Goal: Transaction & Acquisition: Purchase product/service

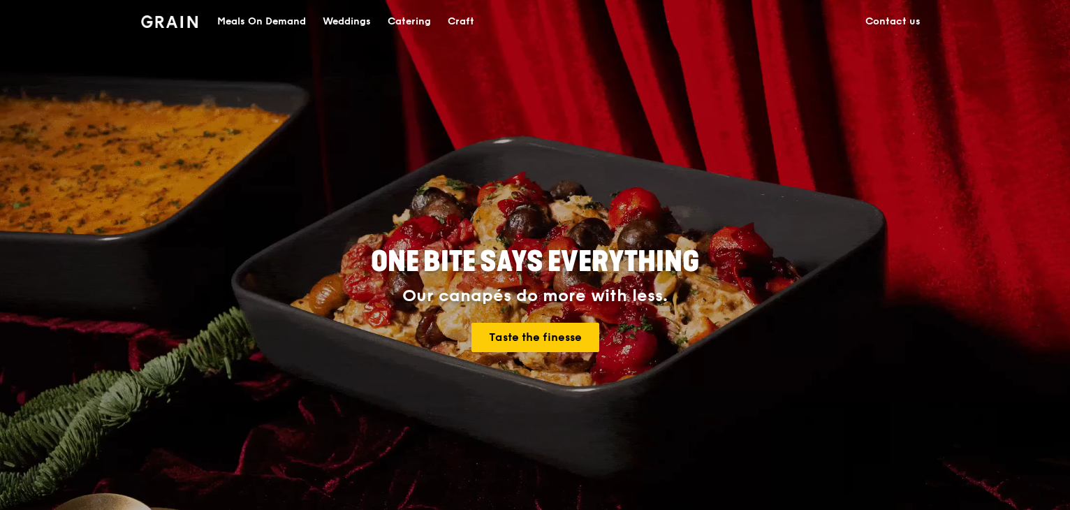
click at [272, 17] on div "Meals On Demand" at bounding box center [261, 22] width 89 height 42
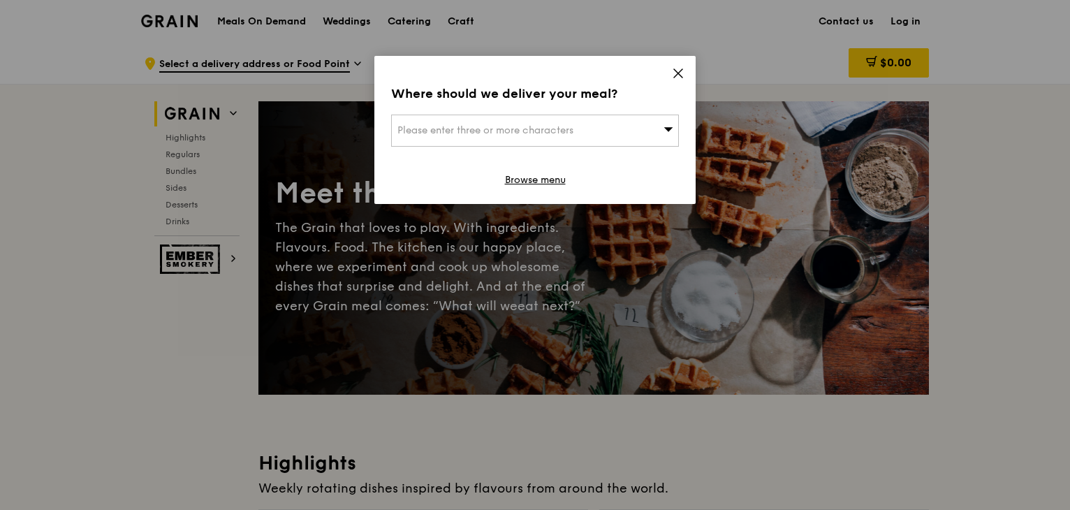
click at [653, 129] on div "Please enter three or more characters" at bounding box center [535, 131] width 288 height 32
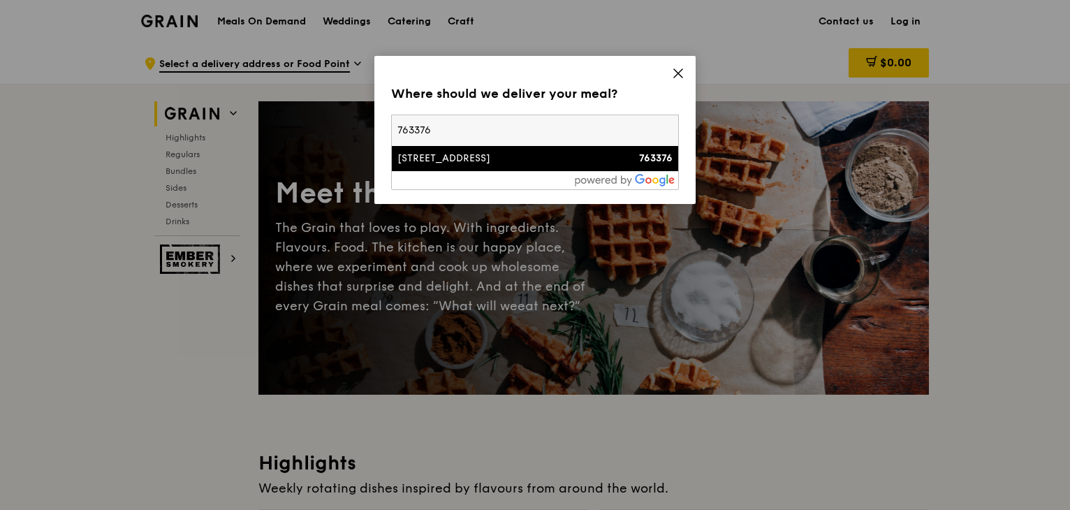
type input "763376"
click at [428, 153] on div "[STREET_ADDRESS]" at bounding box center [501, 159] width 207 height 14
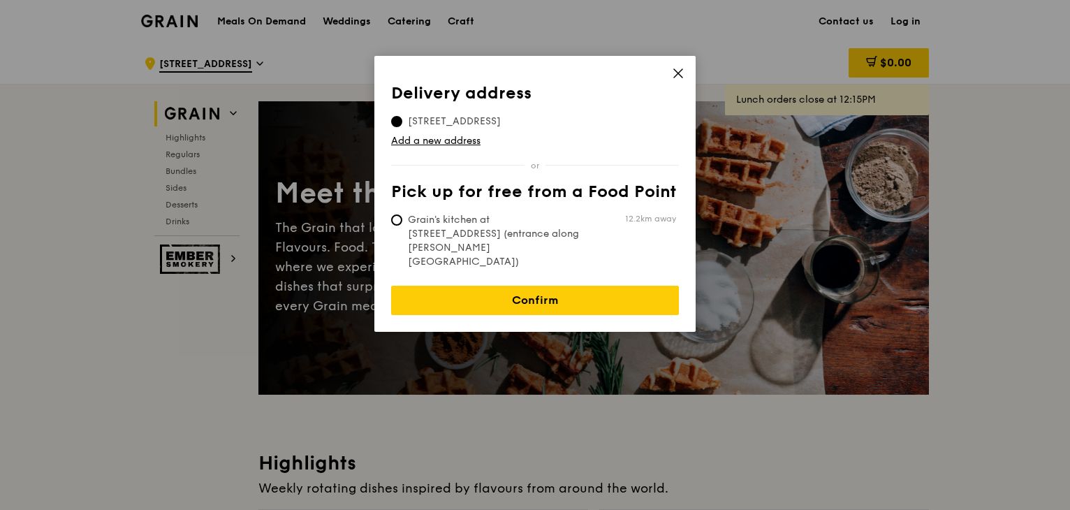
click at [676, 72] on icon at bounding box center [678, 73] width 8 height 8
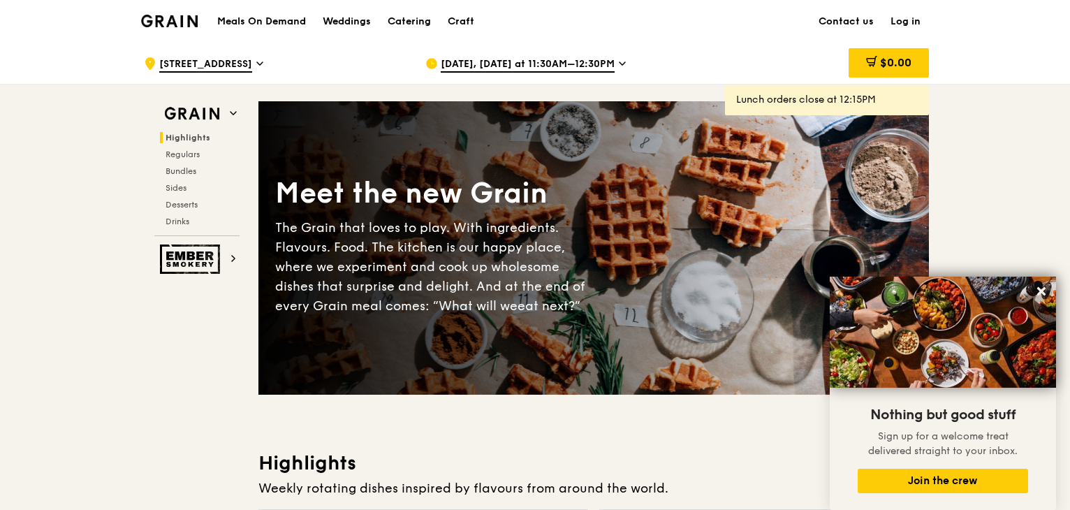
click at [514, 58] on span "[DATE], [DATE] at 11:30AM–12:30PM" at bounding box center [528, 64] width 174 height 15
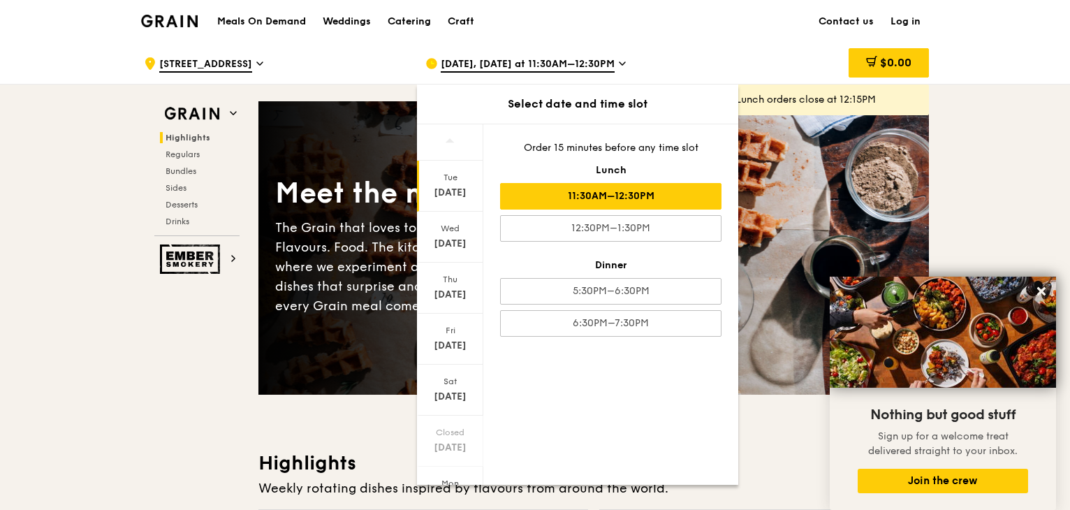
click at [442, 194] on div "[DATE]" at bounding box center [450, 193] width 62 height 14
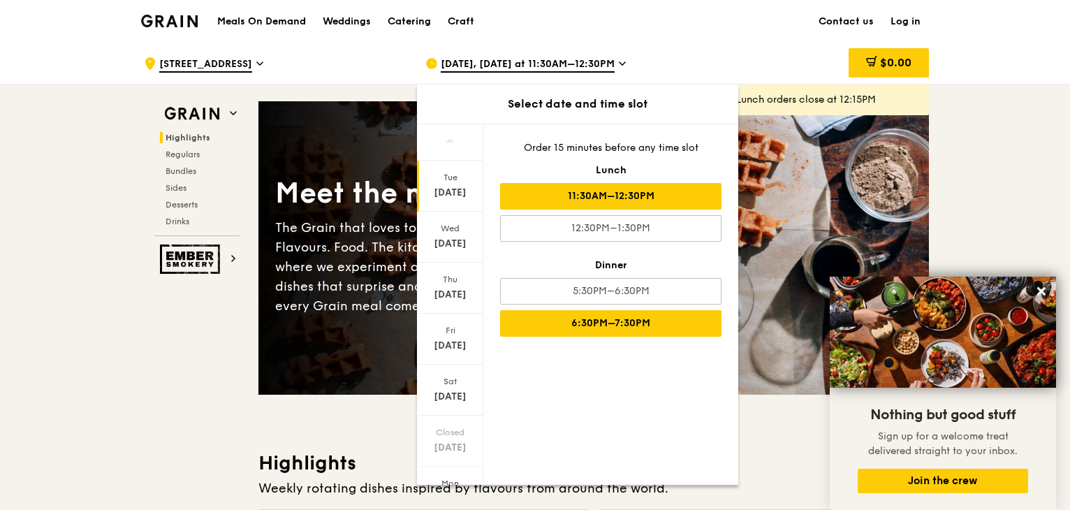
click at [556, 324] on div "6:30PM–7:30PM" at bounding box center [610, 323] width 221 height 27
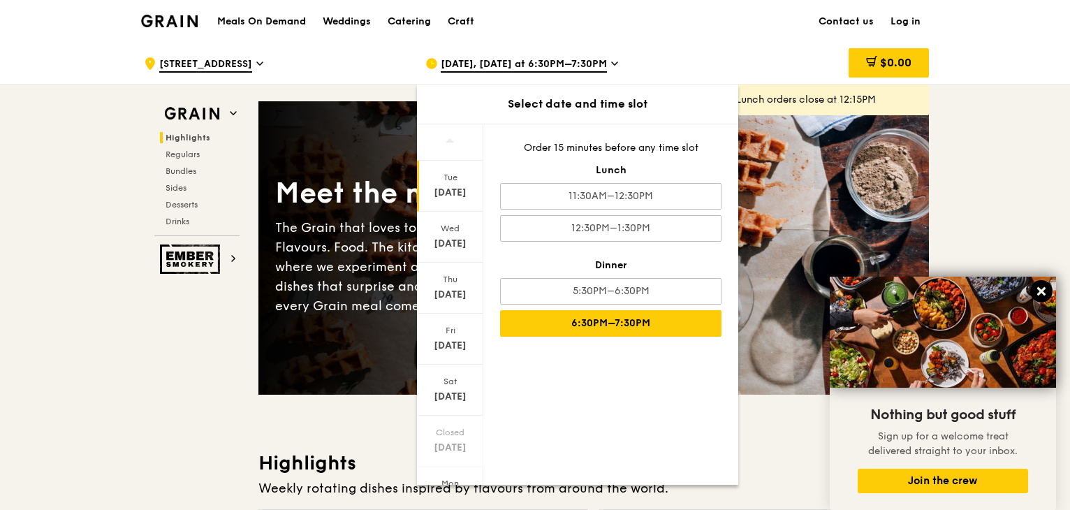
click at [1040, 293] on icon at bounding box center [1041, 291] width 8 height 8
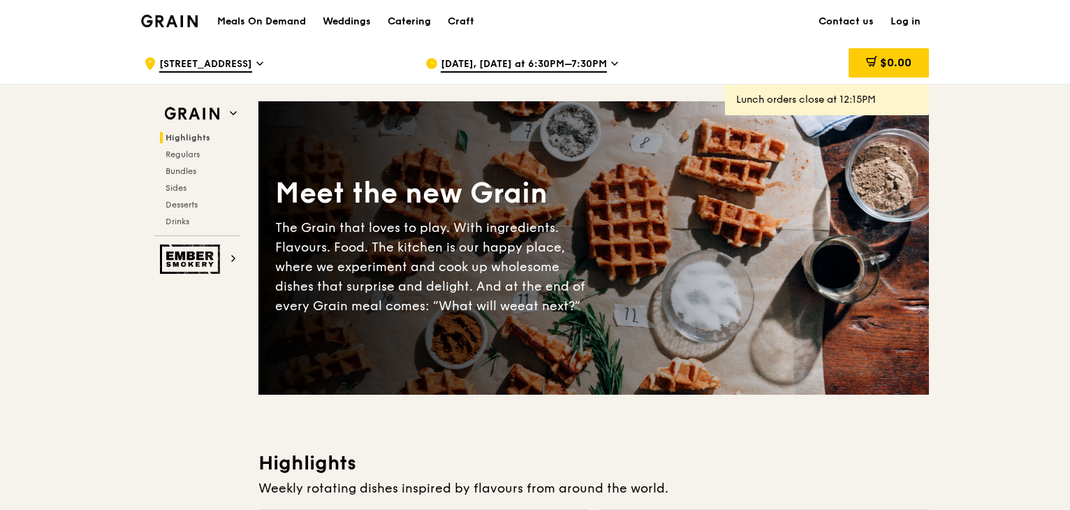
click at [260, 16] on h1 "Meals On Demand" at bounding box center [261, 22] width 89 height 14
click at [258, 20] on h1 "Meals On Demand" at bounding box center [261, 22] width 89 height 14
click at [178, 17] on img at bounding box center [169, 21] width 57 height 13
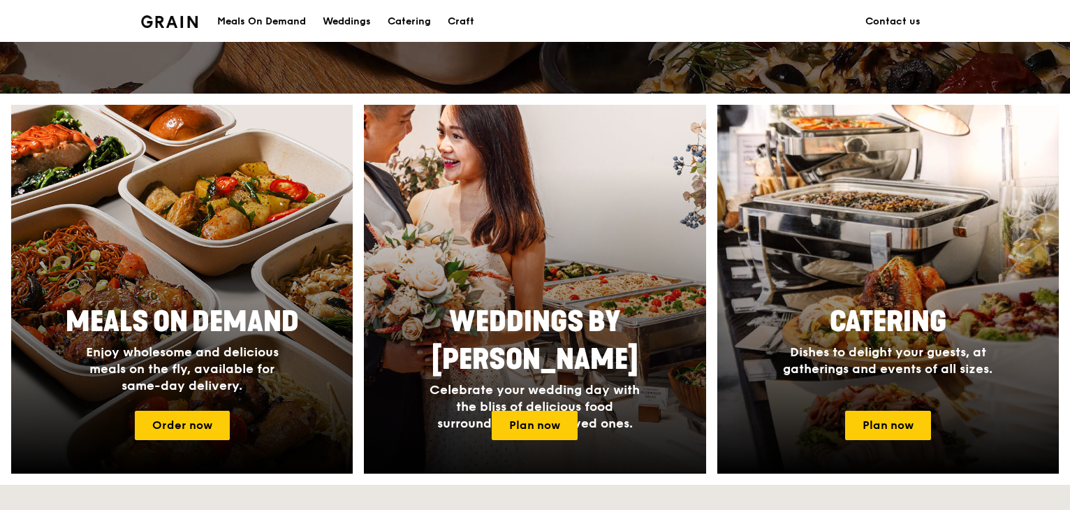
scroll to position [699, 0]
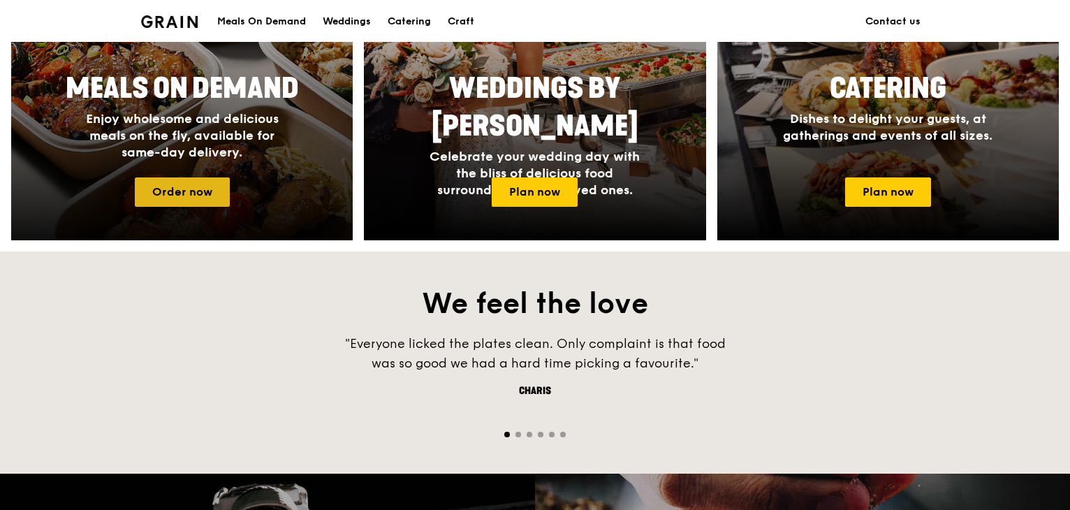
click at [215, 196] on link "Order now" at bounding box center [182, 191] width 95 height 29
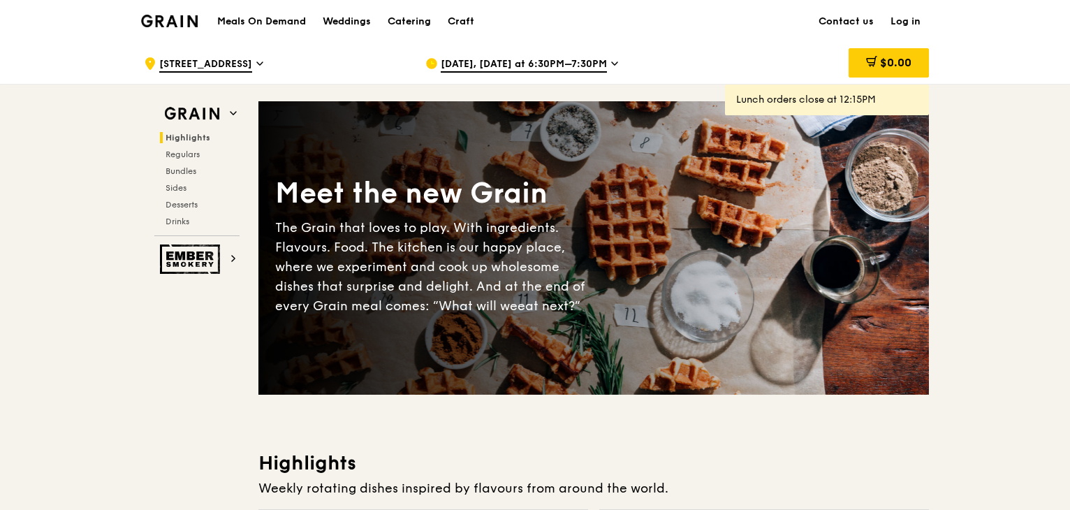
click at [506, 68] on span "[DATE], [DATE] at 6:30PM–7:30PM" at bounding box center [524, 64] width 166 height 15
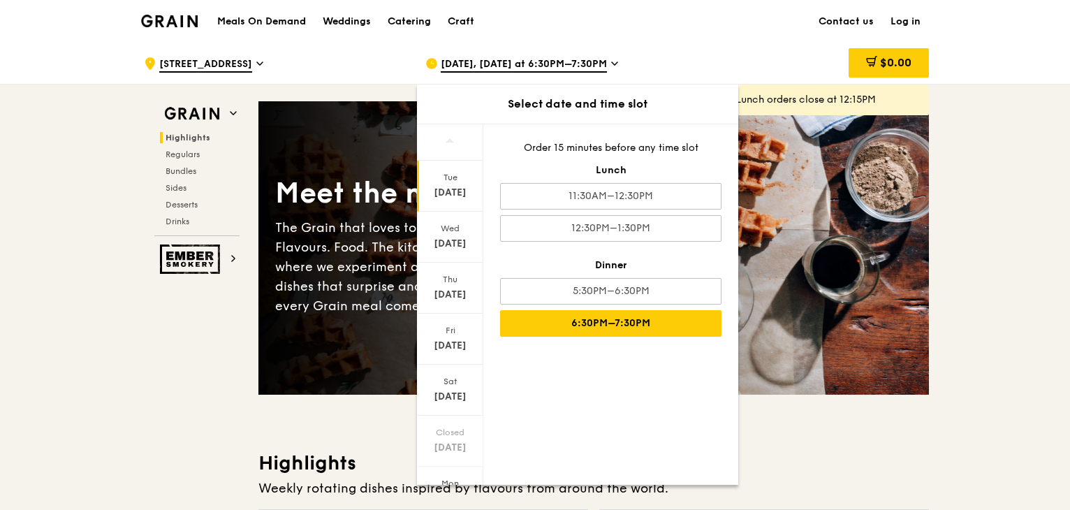
click at [554, 313] on div "6:30PM–7:30PM" at bounding box center [610, 323] width 221 height 27
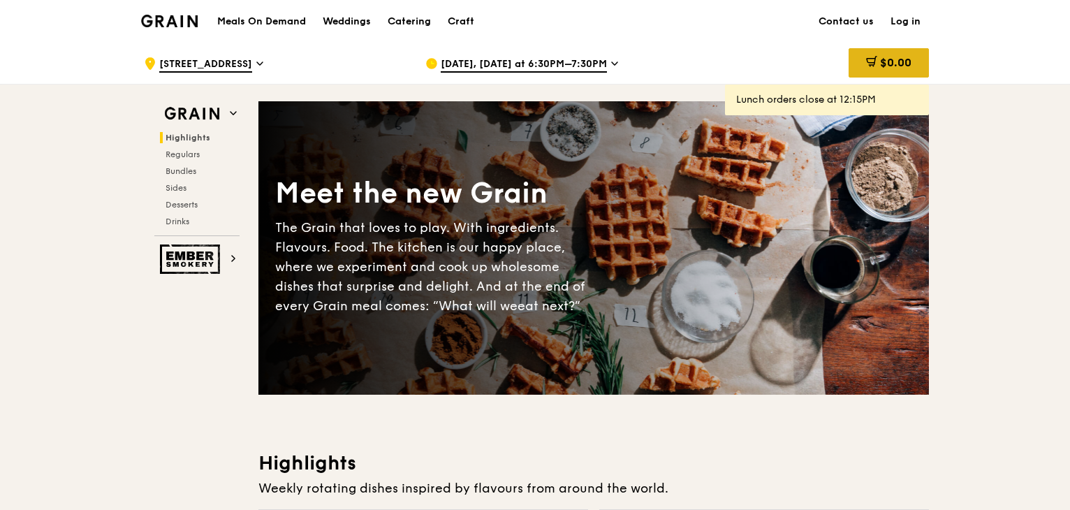
click at [881, 63] on span "$0.00" at bounding box center [895, 62] width 31 height 13
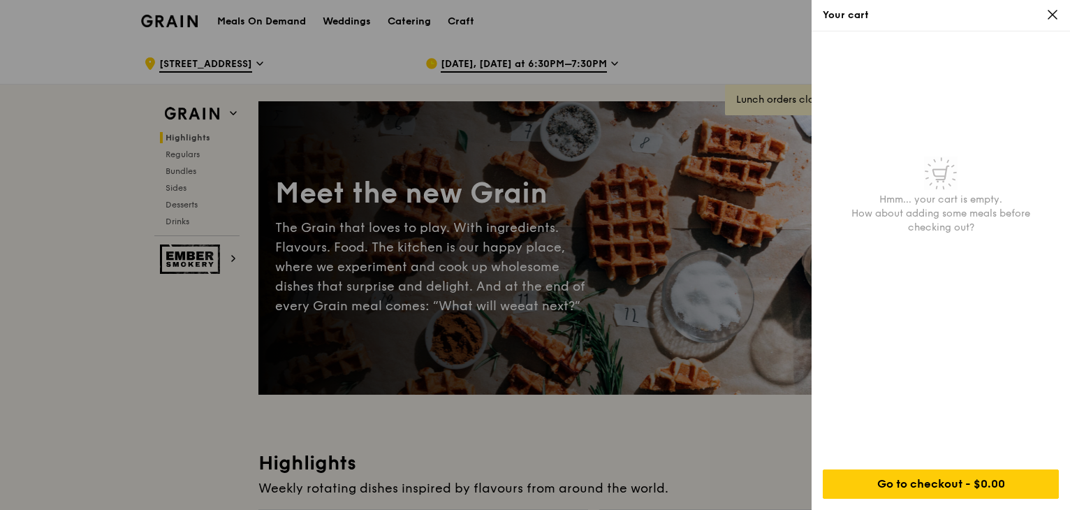
click at [753, 448] on div at bounding box center [535, 255] width 1070 height 510
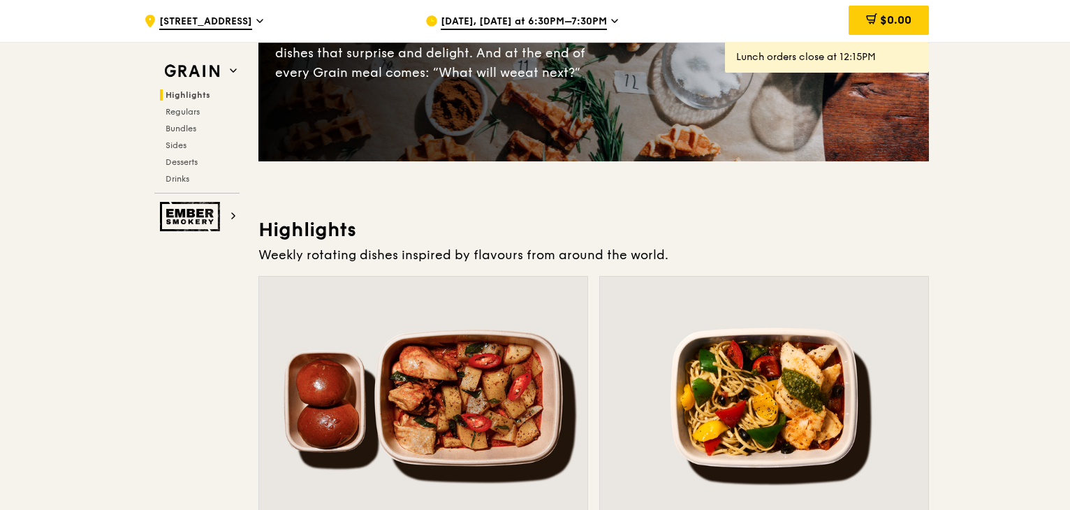
scroll to position [465, 0]
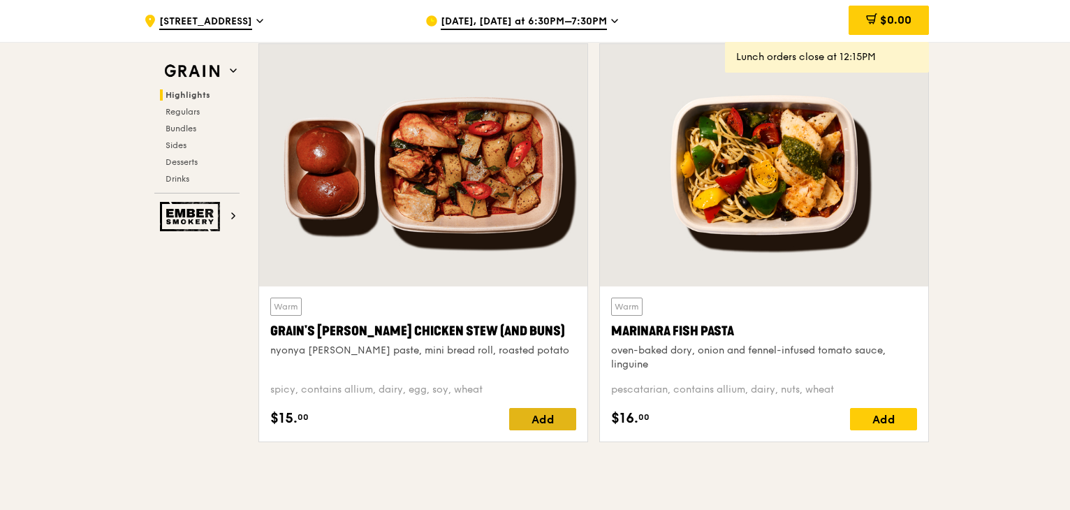
click at [524, 412] on div "Add" at bounding box center [542, 419] width 67 height 22
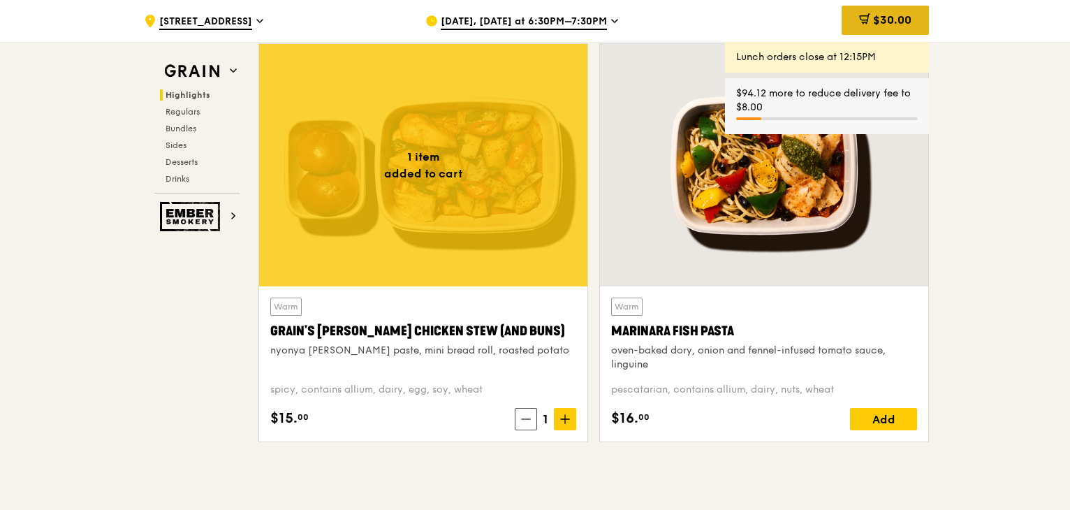
click at [878, 27] on span "$30.00" at bounding box center [892, 19] width 38 height 13
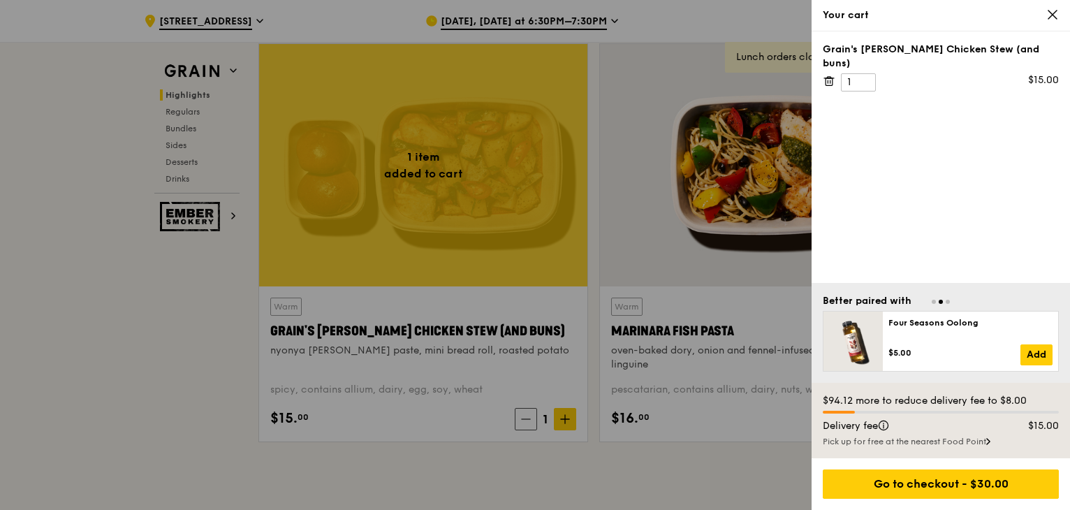
scroll to position [699, 0]
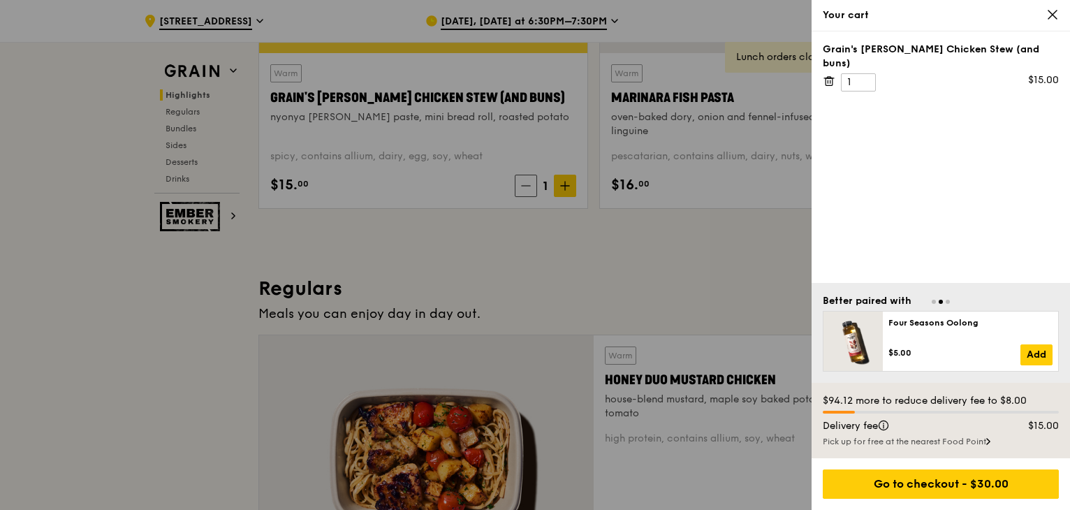
click at [984, 441] on div "Pick up for free at the nearest Food Point" at bounding box center [941, 441] width 236 height 11
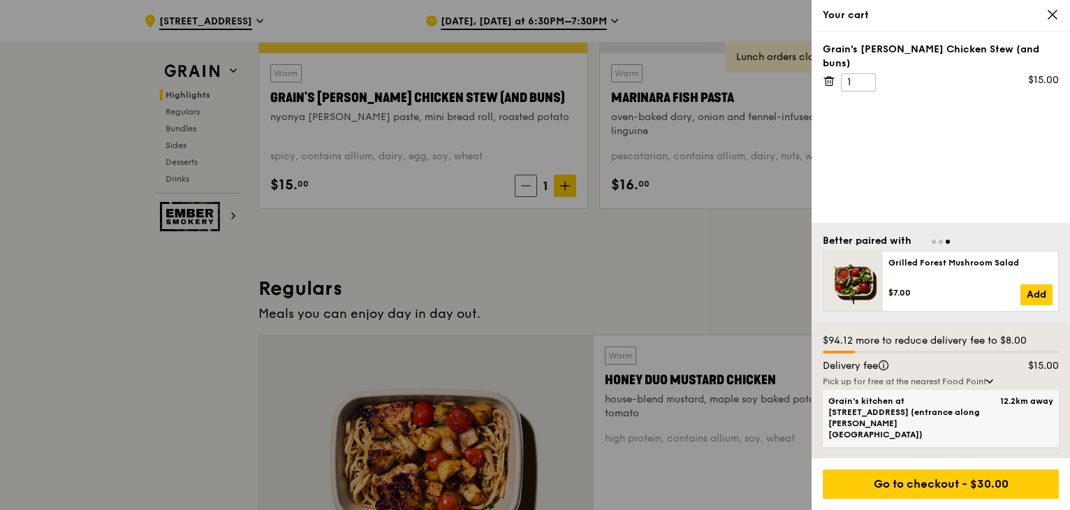
click at [982, 441] on label "Grain's kitchen at [STREET_ADDRESS] (entrance along [PERSON_NAME][GEOGRAPHIC_DA…" at bounding box center [941, 418] width 225 height 46
click at [0, 0] on input "Grain's kitchen at [STREET_ADDRESS] (entrance along [PERSON_NAME][GEOGRAPHIC_DA…" at bounding box center [0, 0] width 0 height 0
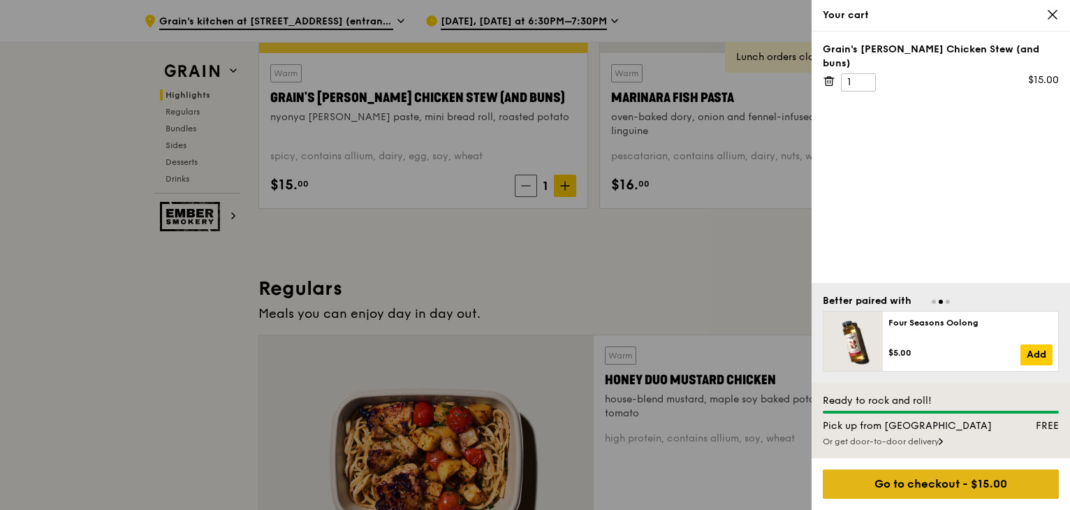
click at [931, 485] on div "Go to checkout - $15.00" at bounding box center [941, 483] width 236 height 29
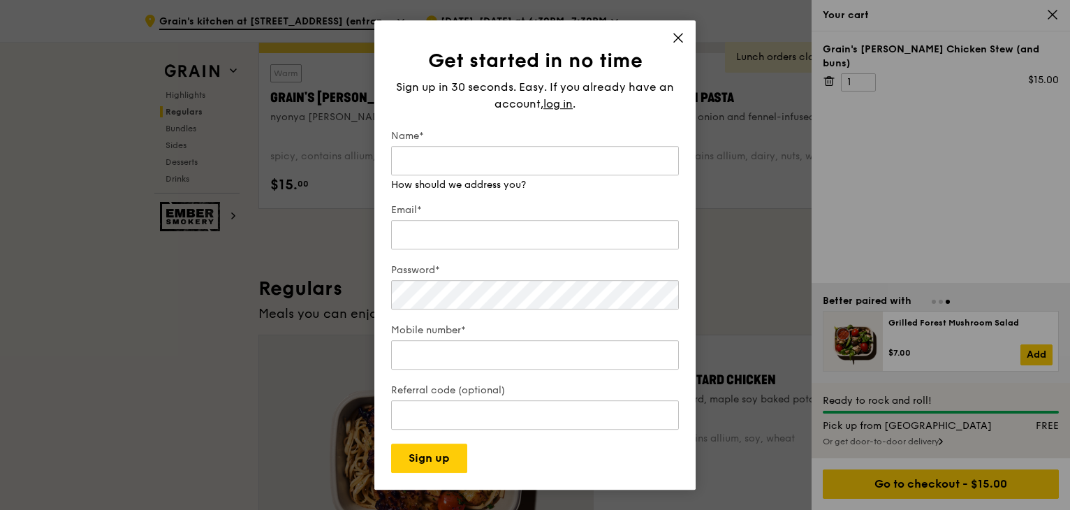
scroll to position [1397, 0]
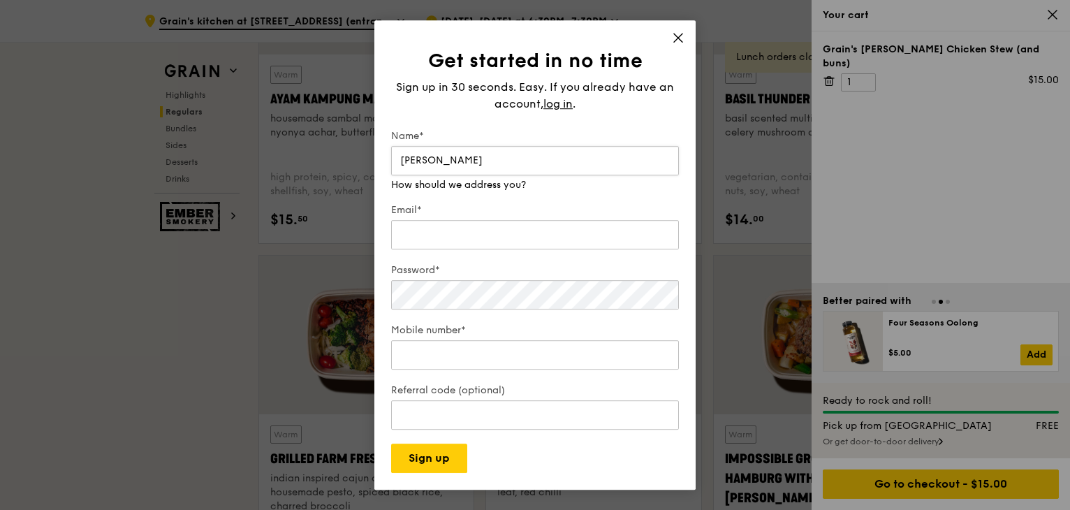
type input "[PERSON_NAME]"
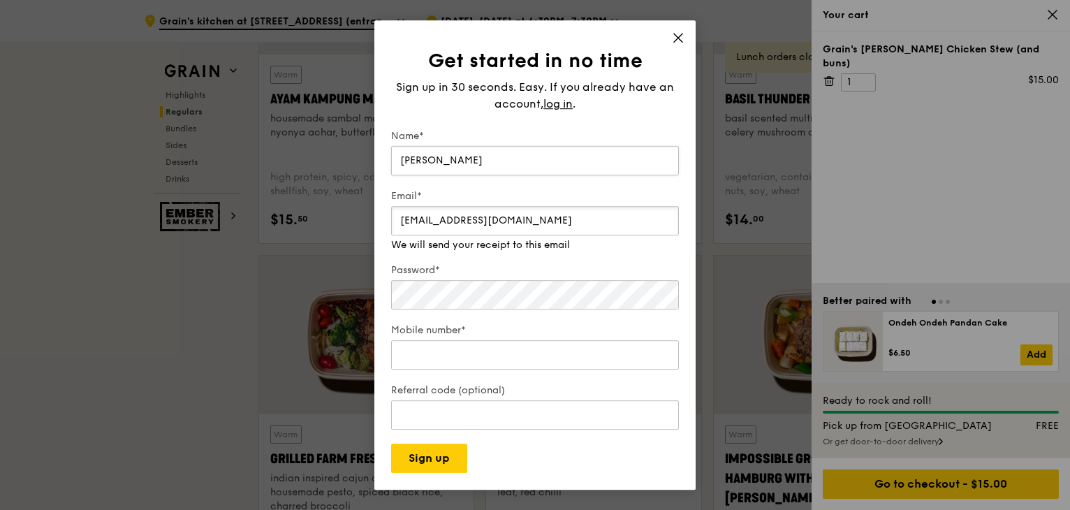
type input "[EMAIL_ADDRESS][DOMAIN_NAME]"
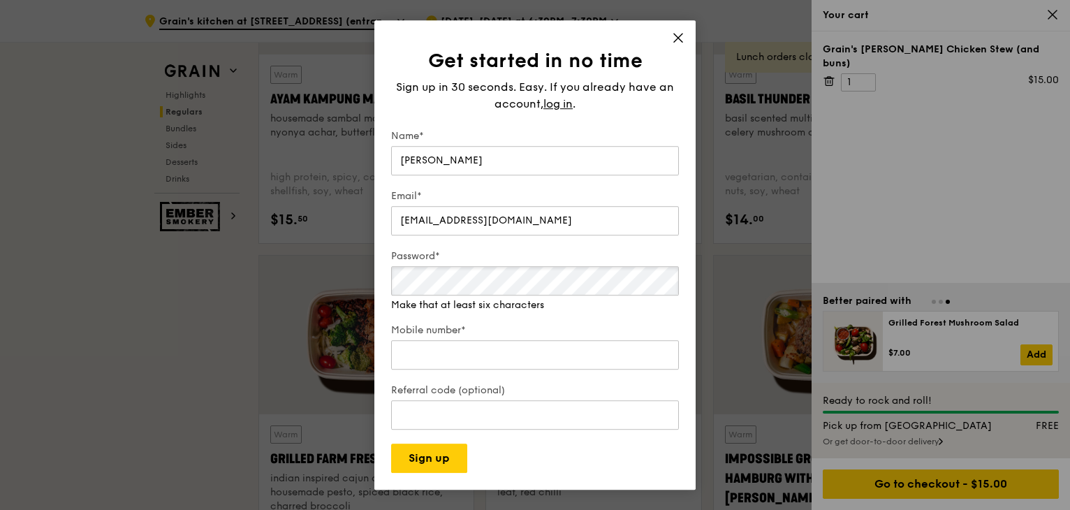
click at [259, 282] on div "Get started in no time Sign up in 30 seconds. Easy. If you already have an acco…" at bounding box center [535, 255] width 1070 height 510
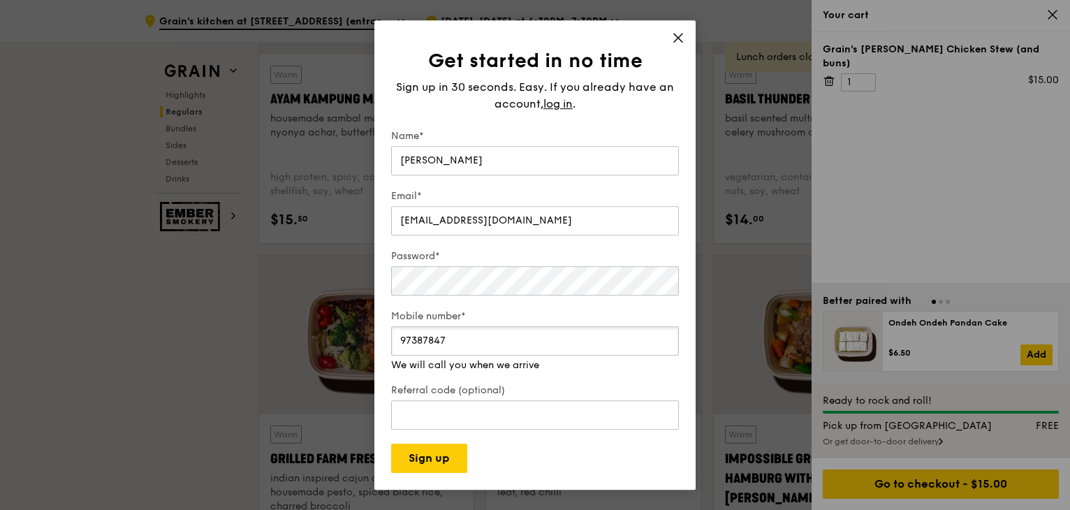
type input "97387847"
click at [511, 462] on form "Name* [PERSON_NAME] Email* [EMAIL_ADDRESS][DOMAIN_NAME] Password* Mobile number…" at bounding box center [535, 301] width 288 height 344
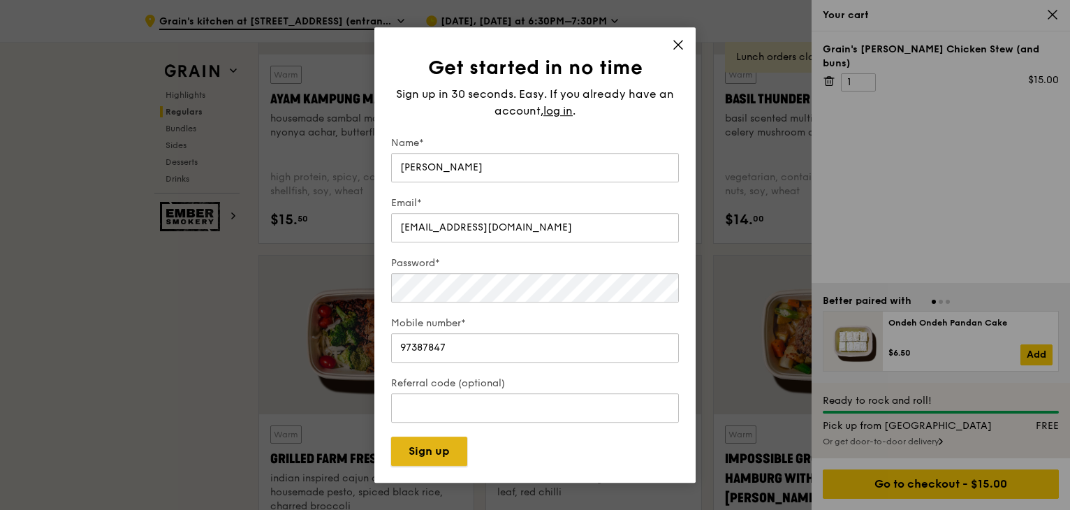
click at [439, 453] on button "Sign up" at bounding box center [429, 451] width 76 height 29
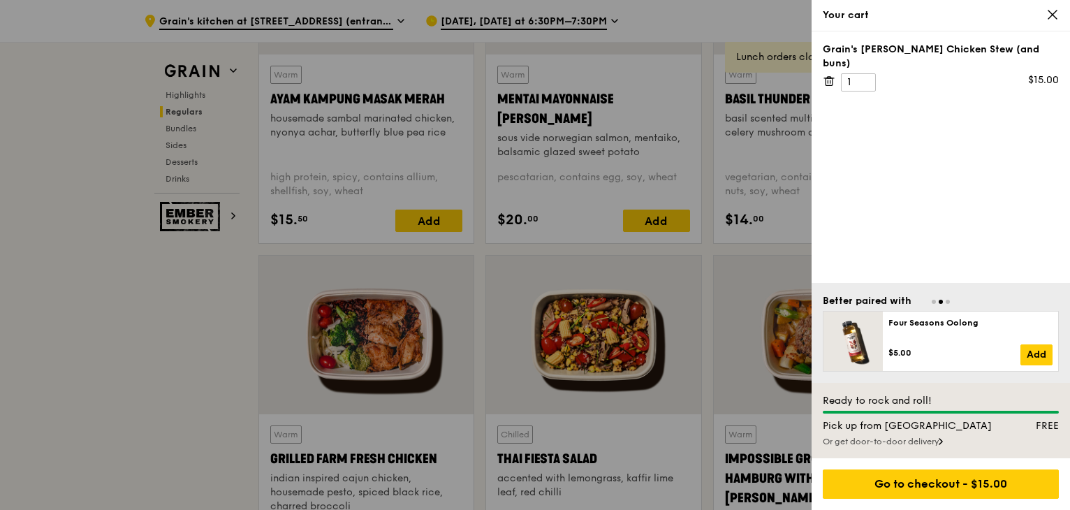
click at [1047, 15] on icon at bounding box center [1053, 14] width 13 height 13
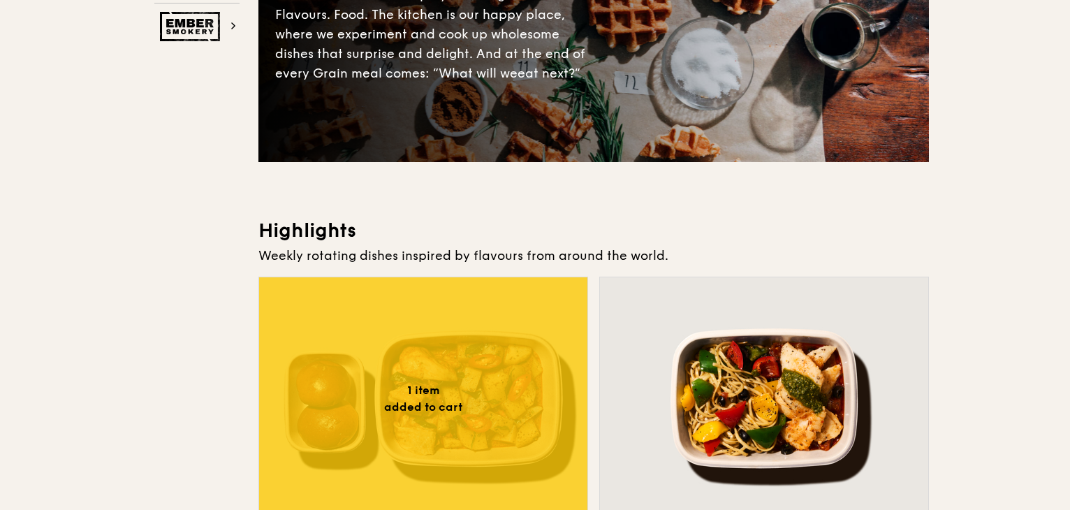
scroll to position [0, 0]
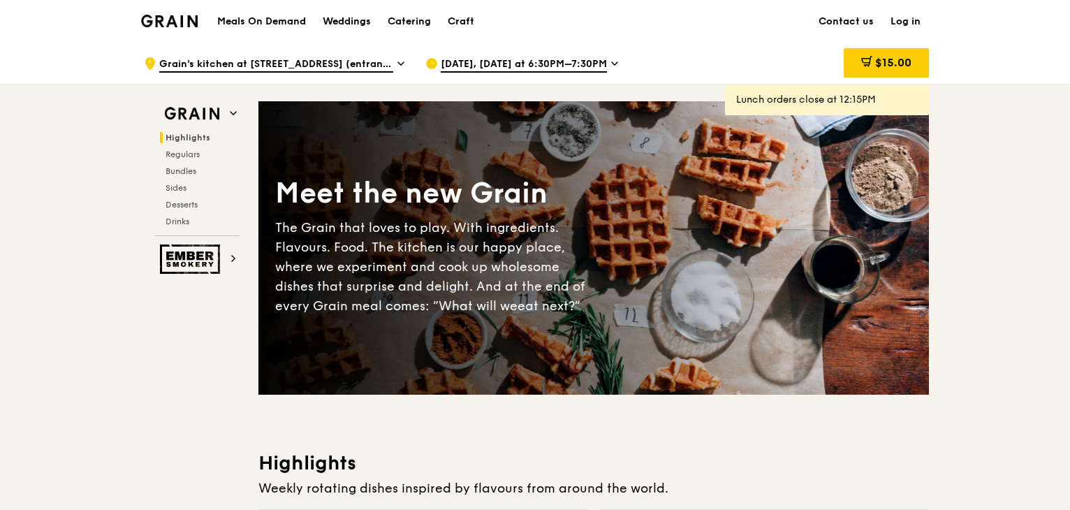
click at [911, 20] on link "Log in" at bounding box center [905, 22] width 47 height 42
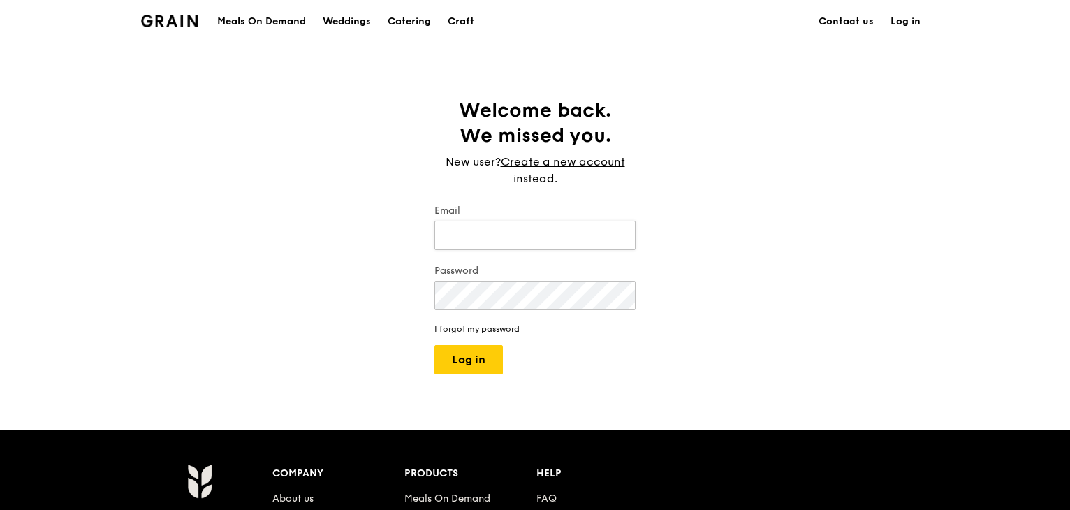
click at [518, 236] on input "Email" at bounding box center [535, 235] width 201 height 29
type input "[EMAIL_ADDRESS][DOMAIN_NAME]"
click at [435, 345] on button "Log in" at bounding box center [469, 359] width 68 height 29
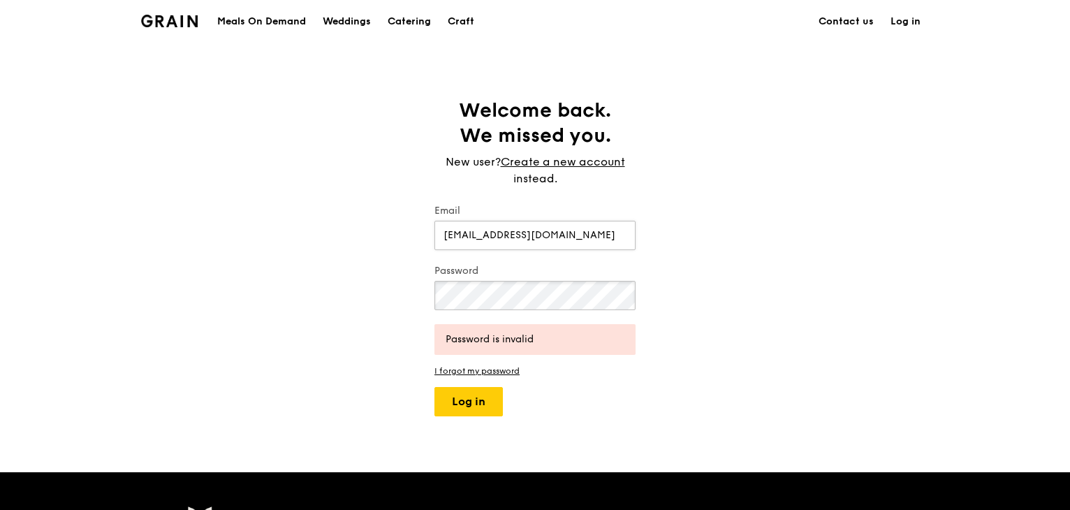
click at [435, 387] on button "Log in" at bounding box center [469, 401] width 68 height 29
click at [238, 281] on div "Welcome back. We missed you. New user? Create a new account instead. Email [EMA…" at bounding box center [535, 257] width 1070 height 319
click at [435, 387] on button "Log in" at bounding box center [469, 401] width 68 height 29
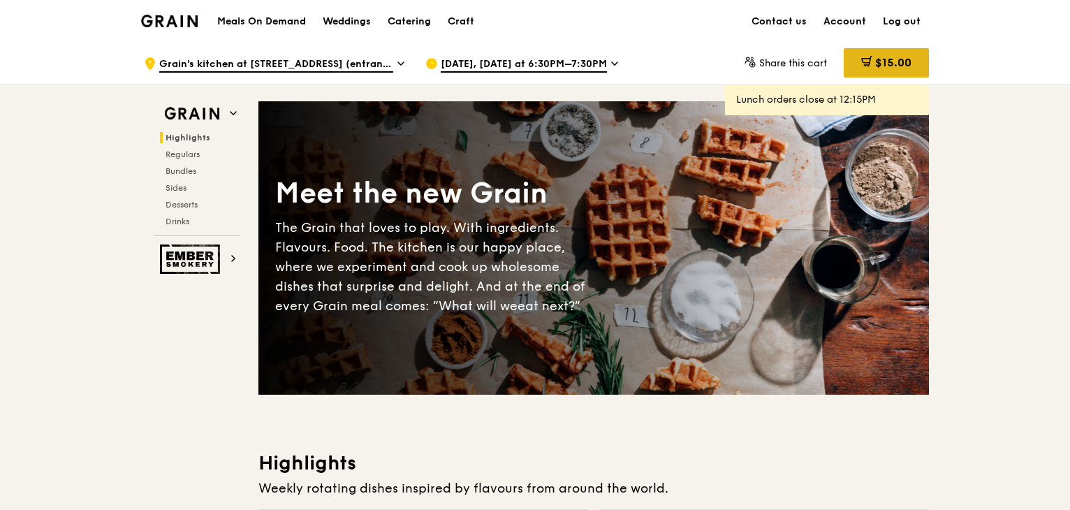
click at [879, 65] on span "$15.00" at bounding box center [893, 62] width 36 height 13
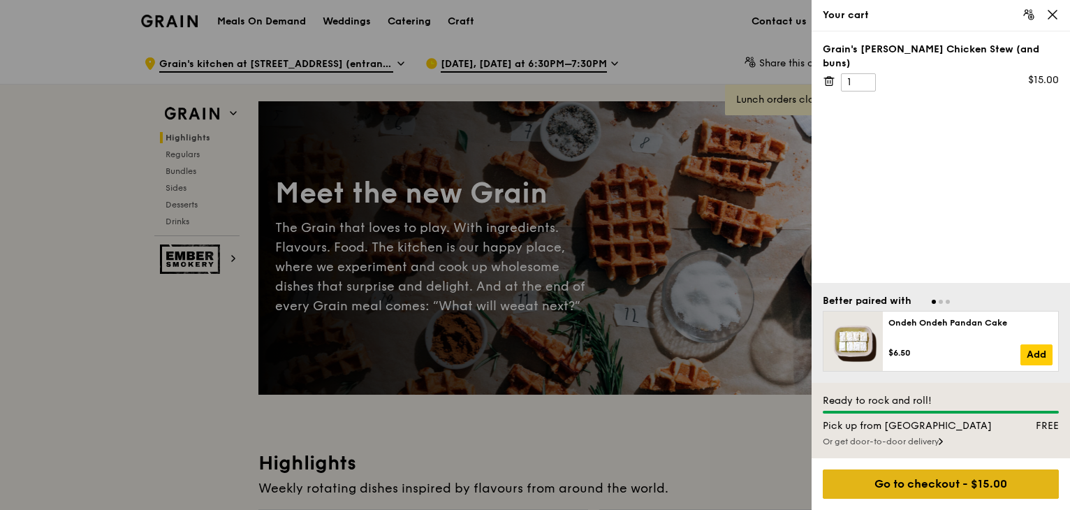
click at [940, 479] on div "Go to checkout - $15.00" at bounding box center [941, 483] width 236 height 29
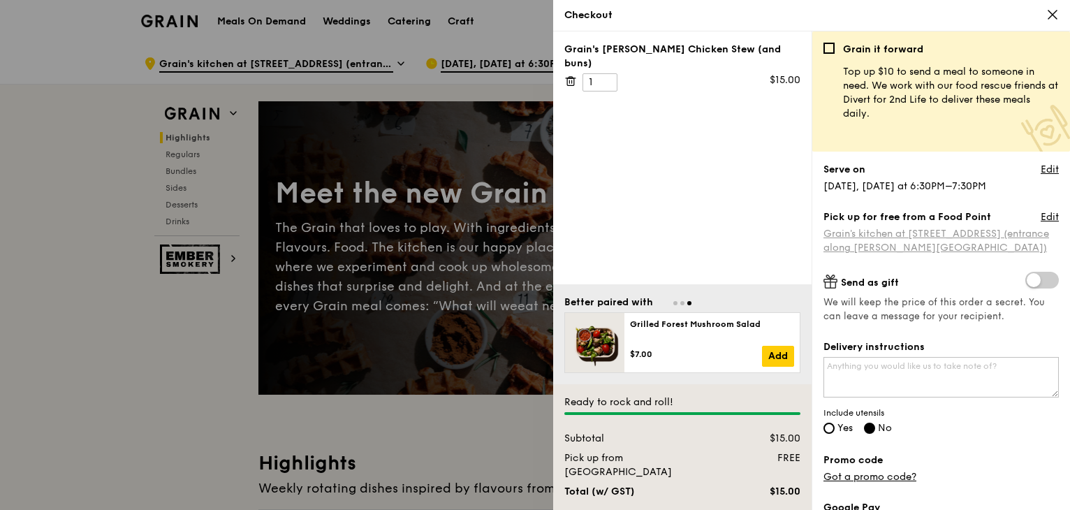
scroll to position [196, 0]
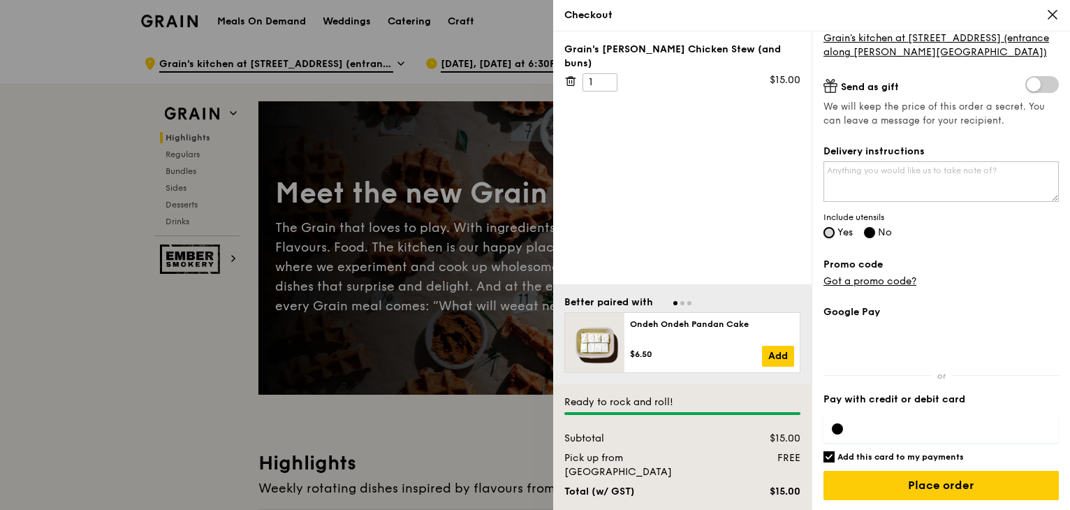
click at [831, 231] on input "Yes" at bounding box center [829, 232] width 11 height 11
radio input "true"
radio input "false"
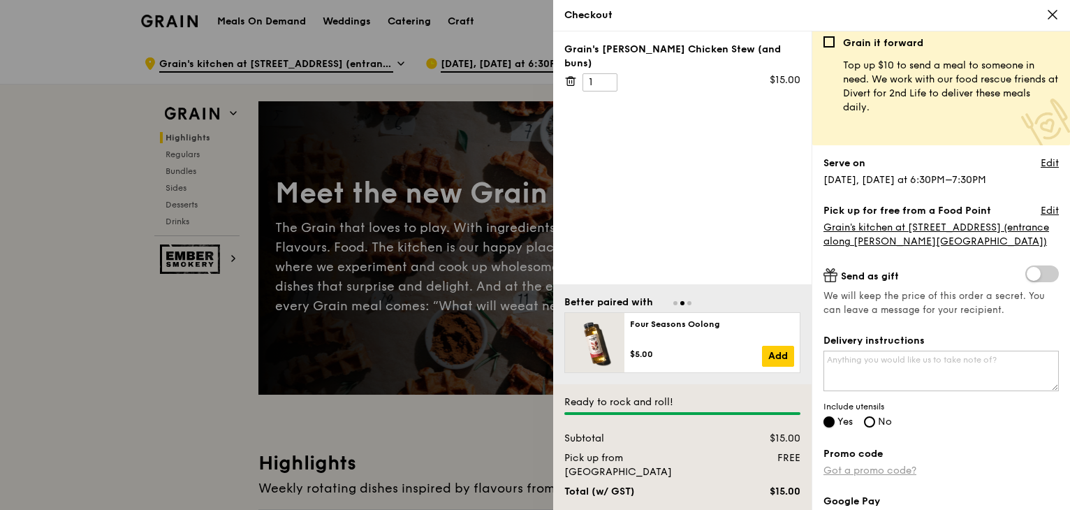
scroll to position [0, 0]
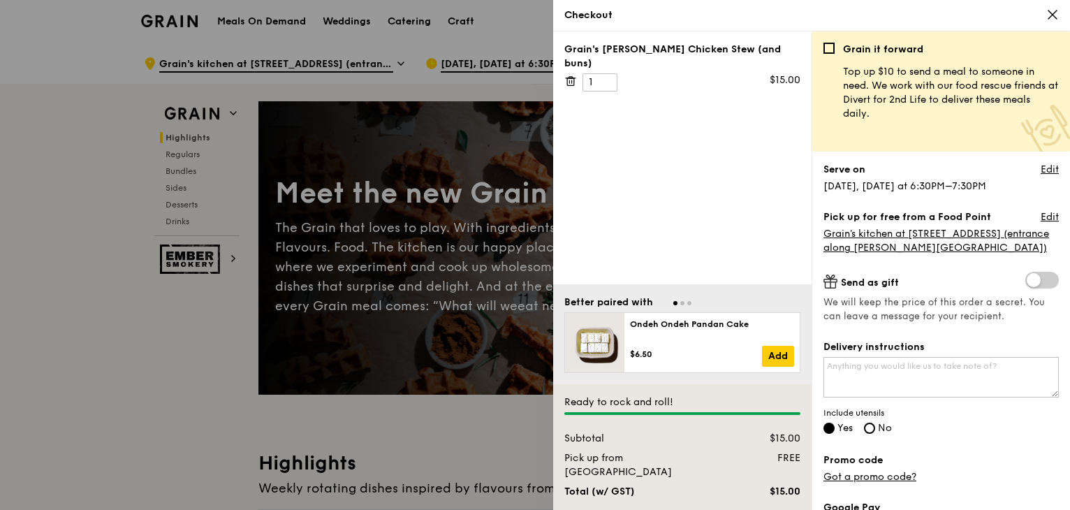
click at [243, 196] on div at bounding box center [535, 255] width 1070 height 510
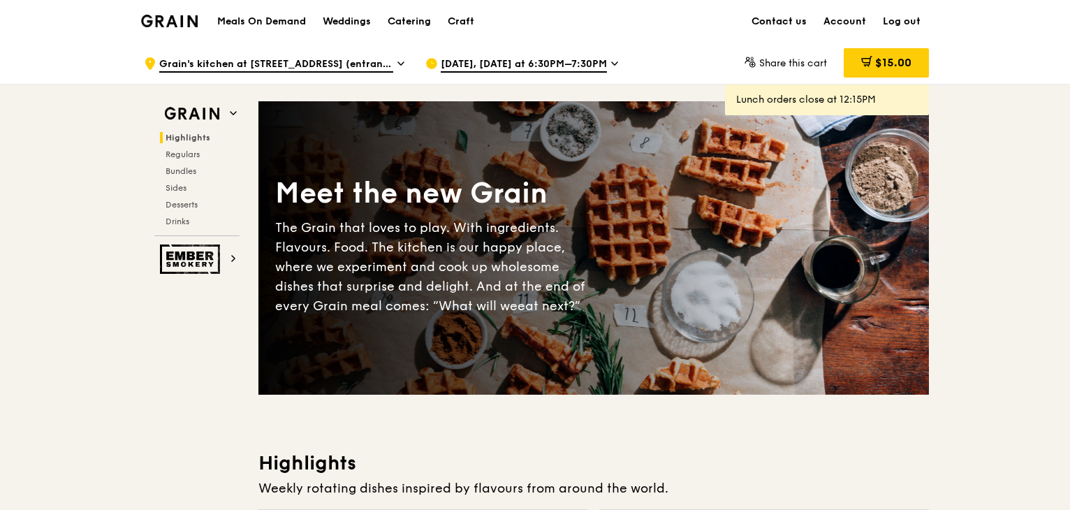
click at [794, 22] on link "Contact us" at bounding box center [779, 22] width 72 height 42
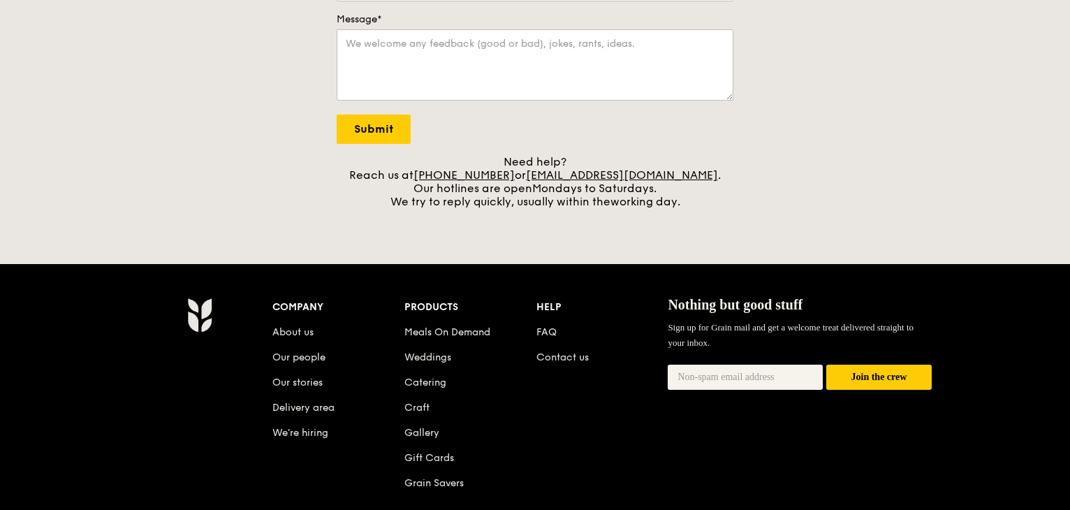
scroll to position [465, 0]
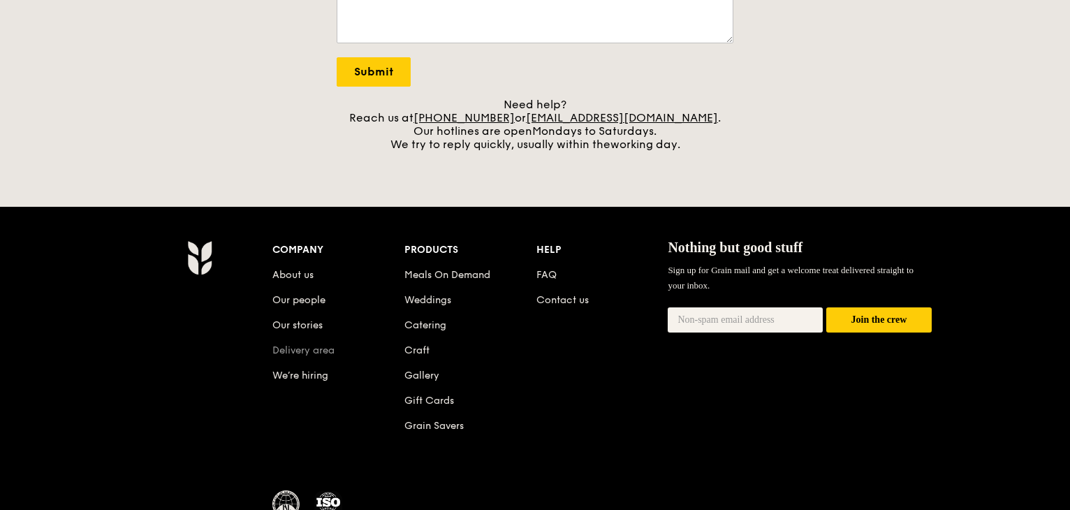
click at [285, 353] on link "Delivery area" at bounding box center [303, 350] width 62 height 12
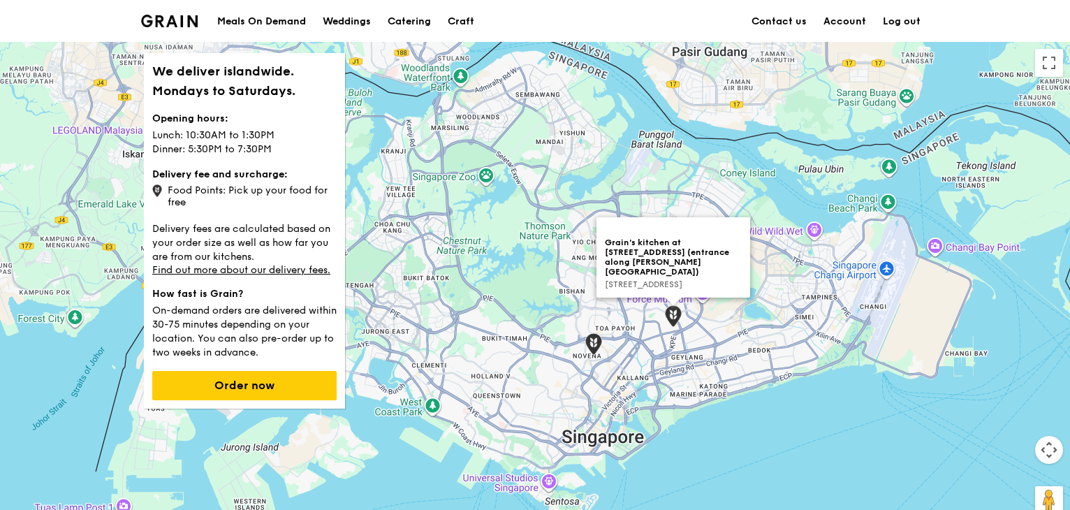
click at [674, 318] on img at bounding box center [673, 316] width 17 height 22
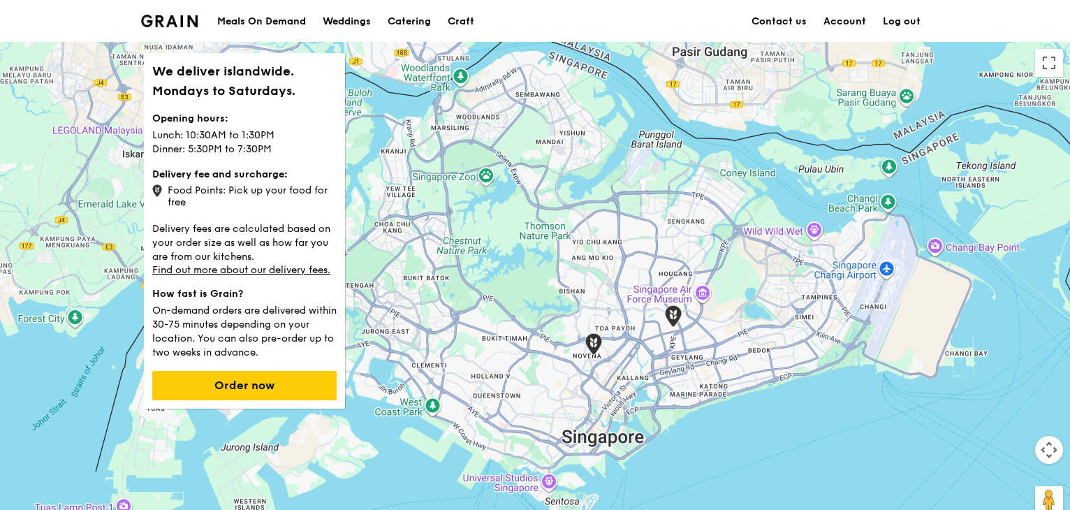
click at [674, 318] on img at bounding box center [673, 316] width 17 height 22
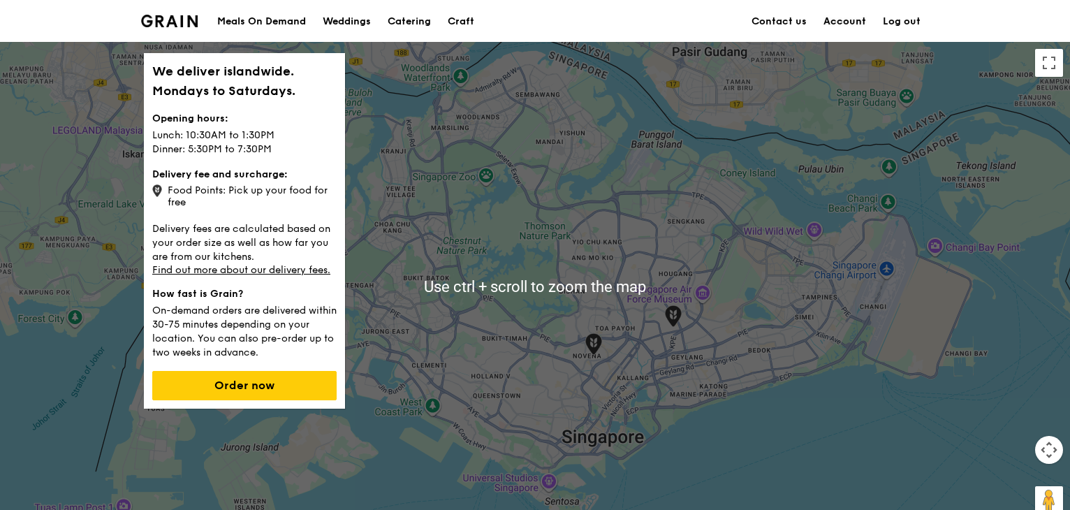
click at [852, 29] on link "Account" at bounding box center [844, 22] width 59 height 42
